Goal: Navigation & Orientation: Find specific page/section

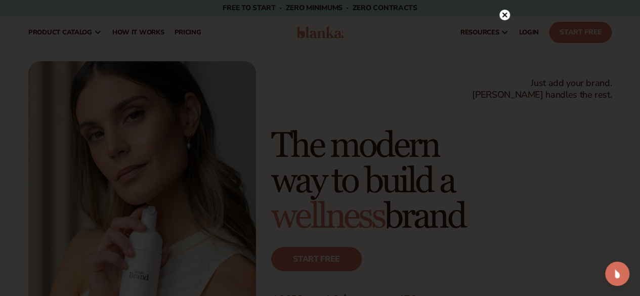
scroll to position [259, 0]
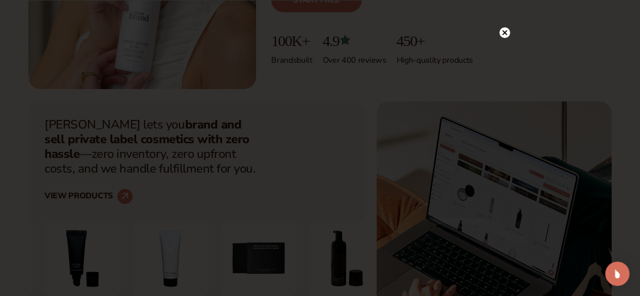
click at [505, 33] on circle at bounding box center [504, 32] width 11 height 11
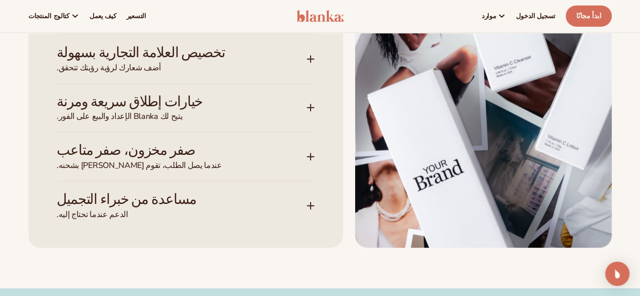
scroll to position [1306, 0]
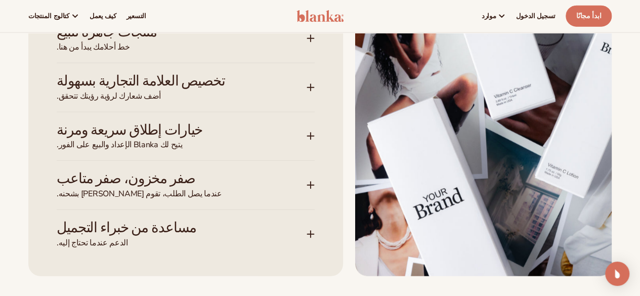
click at [208, 53] on span "خط أحلامك يبدأ من هنا." at bounding box center [182, 47] width 250 height 11
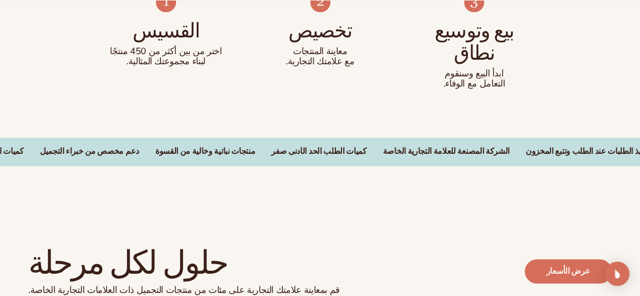
scroll to position [647, 0]
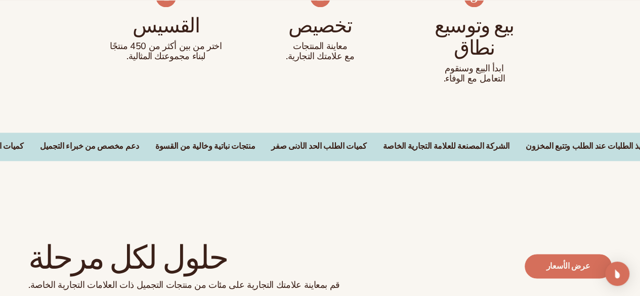
click at [271, 152] on font "كميات الطلب الحد الأدنى صفر" at bounding box center [318, 146] width 95 height 11
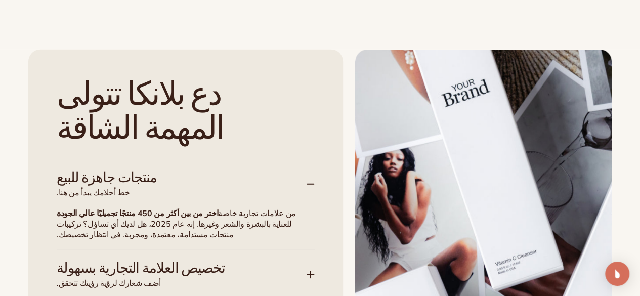
scroll to position [1353, 0]
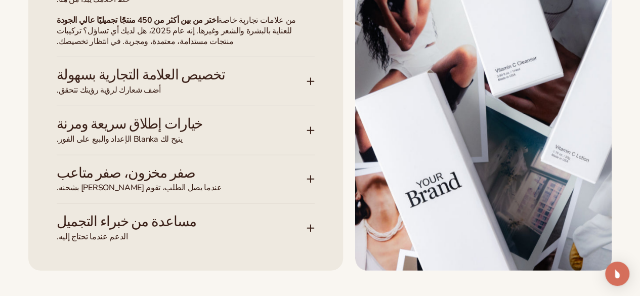
click at [194, 132] on h3 "خيارات إطلاق سريعة ومرنة" at bounding box center [166, 124] width 219 height 16
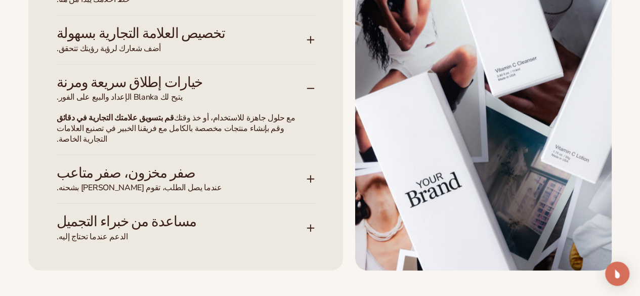
click at [104, 91] on font "خيارات إطلاق سريعة ومرنة" at bounding box center [130, 82] width 146 height 17
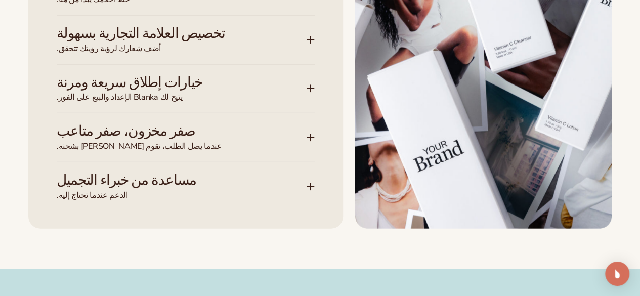
click at [104, 91] on font "خيارات إطلاق سريعة ومرنة" at bounding box center [130, 82] width 146 height 17
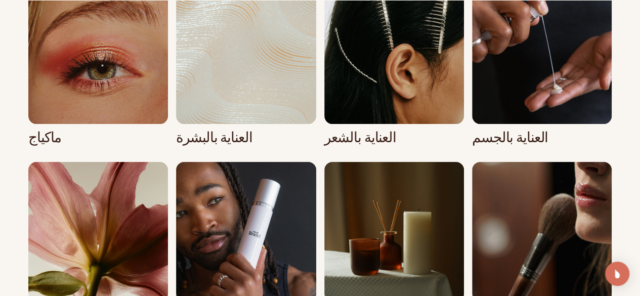
scroll to position [1962, 0]
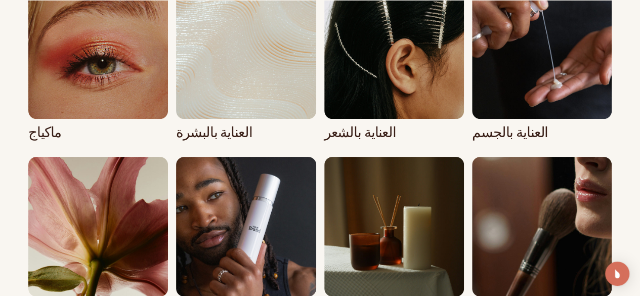
click at [66, 141] on link "1 / 8" at bounding box center [98, 59] width 140 height 161
click at [42, 141] on link "1 / 8" at bounding box center [98, 59] width 140 height 161
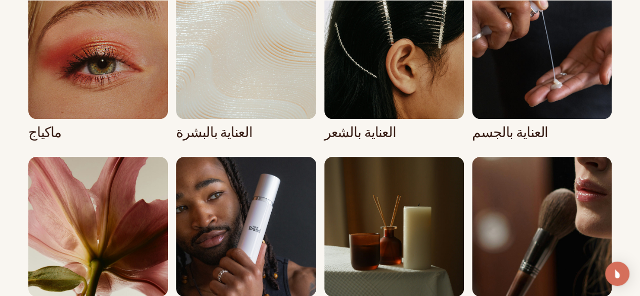
click at [42, 141] on link "1 / 8" at bounding box center [98, 59] width 140 height 161
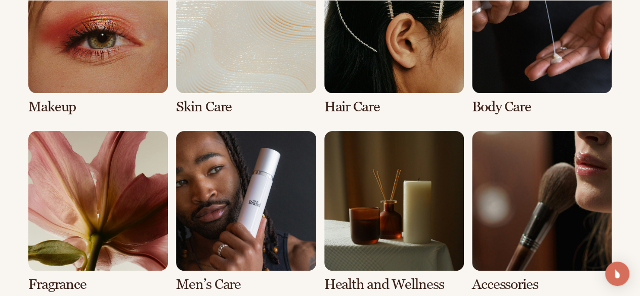
click at [63, 115] on link "1 / 8" at bounding box center [98, 33] width 140 height 161
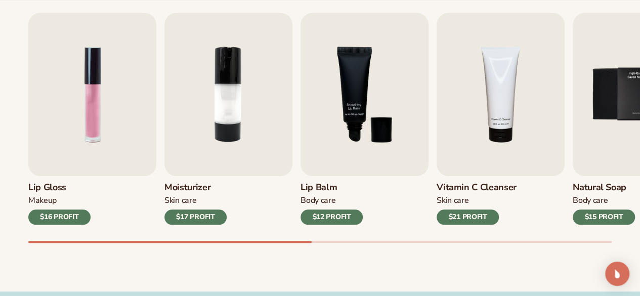
scroll to position [356, 0]
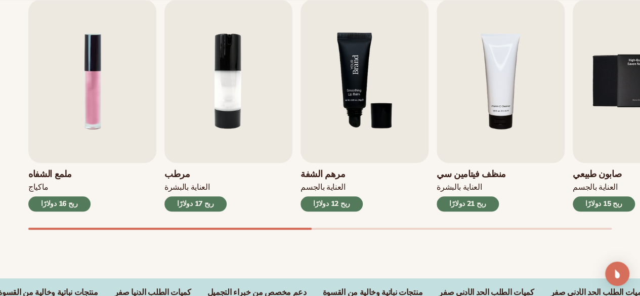
click at [124, 130] on img "1 / 9" at bounding box center [92, 80] width 128 height 163
click at [124, 131] on img "1 / 9" at bounding box center [92, 80] width 128 height 163
click at [127, 129] on img "1 / 9" at bounding box center [92, 80] width 128 height 163
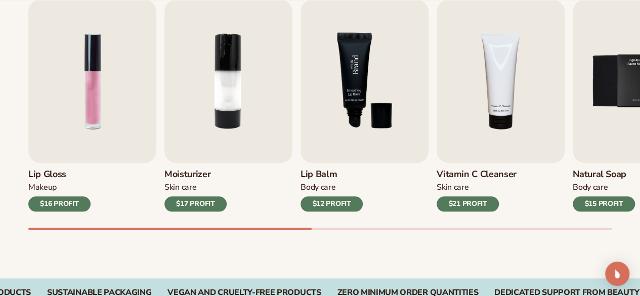
click at [102, 117] on img "1 / 9" at bounding box center [92, 80] width 128 height 163
click at [54, 171] on h3 "Lip Gloss" at bounding box center [59, 174] width 62 height 11
click at [97, 150] on img "1 / 9" at bounding box center [92, 80] width 128 height 163
click at [90, 140] on img "1 / 9" at bounding box center [92, 80] width 128 height 163
click at [89, 132] on img "1 / 9" at bounding box center [92, 80] width 128 height 163
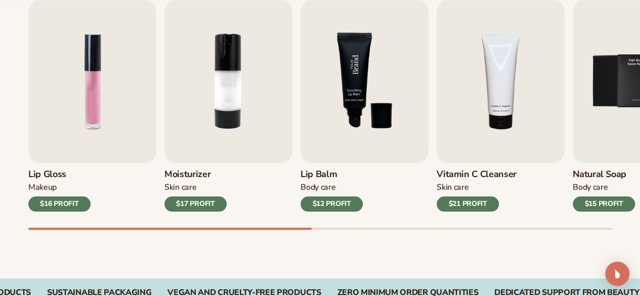
click at [88, 190] on div "Makeup" at bounding box center [59, 187] width 62 height 11
click at [99, 179] on div "Lip Gloss Makeup $16 PROFIT" at bounding box center [92, 187] width 128 height 49
click at [106, 173] on div "Lip Gloss Makeup $16 PROFIT" at bounding box center [92, 187] width 128 height 49
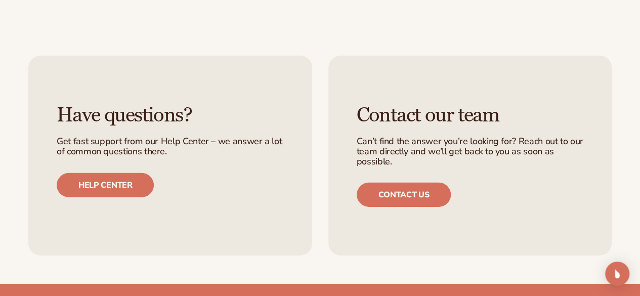
scroll to position [1491, 0]
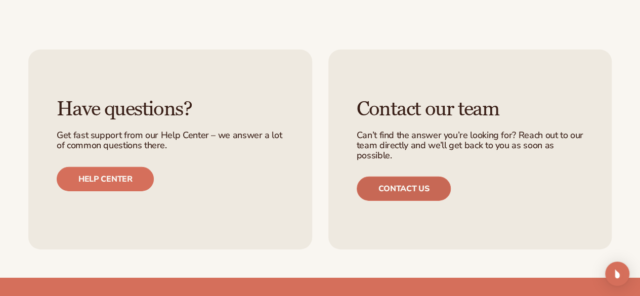
click at [424, 197] on link "Contact us" at bounding box center [404, 188] width 95 height 24
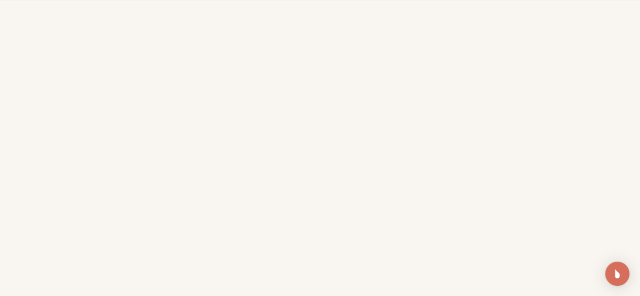
scroll to position [403, 0]
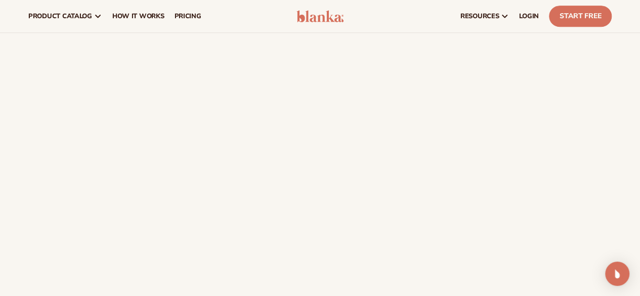
scroll to position [0, 0]
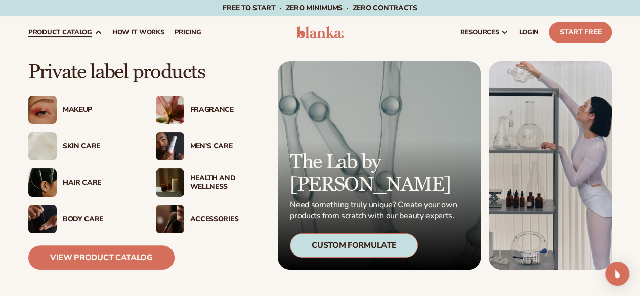
click at [79, 109] on div "Makeup" at bounding box center [99, 110] width 73 height 9
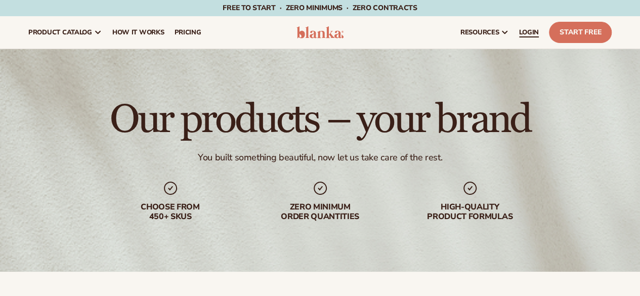
click at [524, 35] on span "LOGIN" at bounding box center [529, 32] width 20 height 8
